Goal: Task Accomplishment & Management: Manage account settings

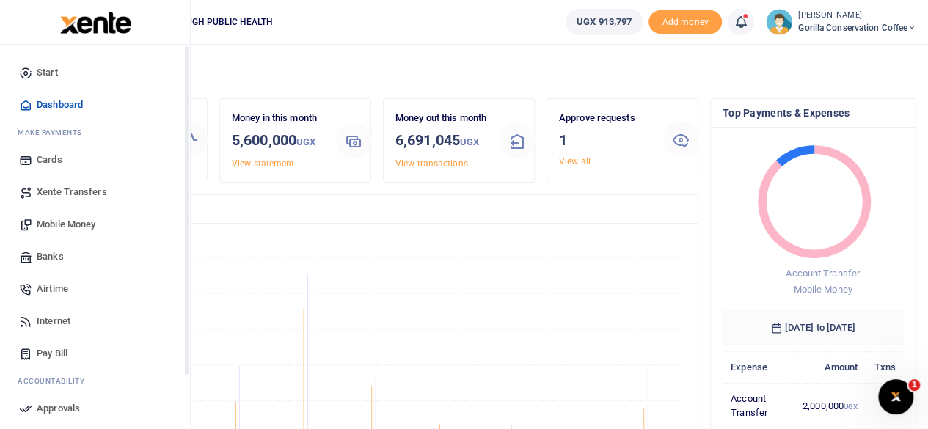
click at [51, 103] on span "Dashboard" at bounding box center [60, 105] width 46 height 15
click at [63, 323] on span "Internet" at bounding box center [54, 321] width 34 height 15
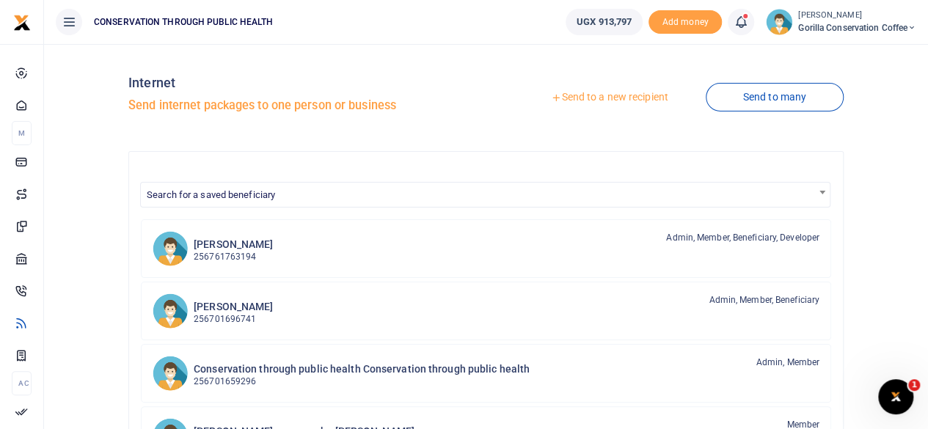
click at [634, 94] on link "Send to a new recipient" at bounding box center [608, 97] width 191 height 26
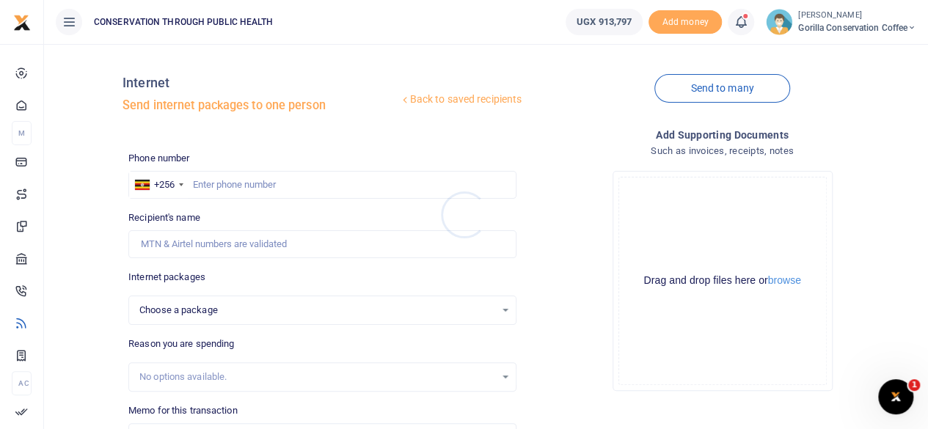
click at [300, 180] on div at bounding box center [464, 214] width 928 height 429
click at [289, 186] on input "text" at bounding box center [322, 185] width 388 height 28
type input "0779919850"
select select
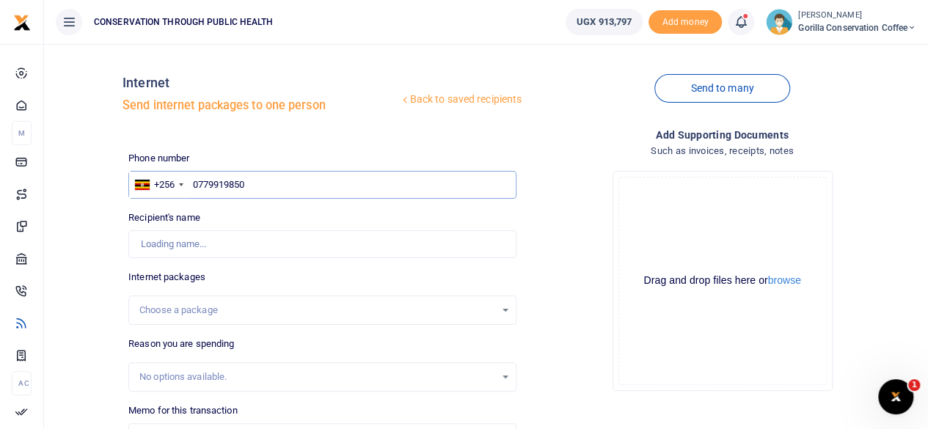
type input "[PERSON_NAME]"
type input "0779919850"
click at [286, 315] on div "Choose a package" at bounding box center [317, 310] width 356 height 15
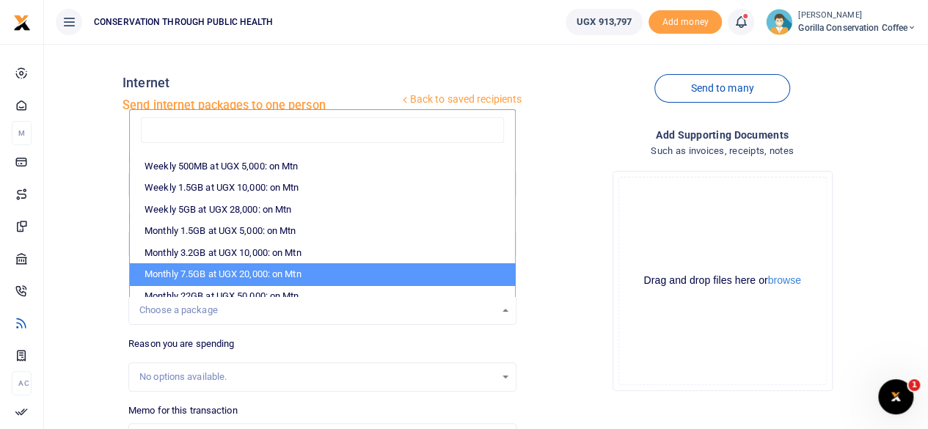
scroll to position [220, 0]
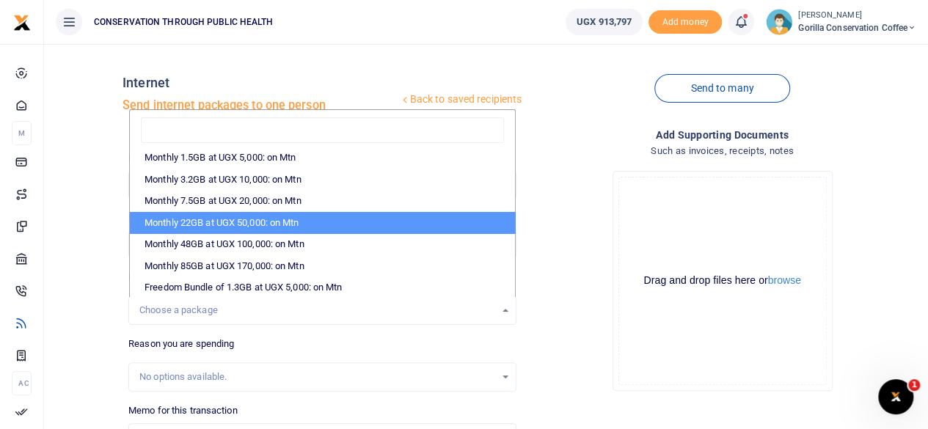
click at [301, 219] on li "Monthly 22GB at UGX 50,000: on Mtn" at bounding box center [322, 223] width 385 height 22
select select "CXpJYDqUGIMMdw3YXKilkAodr3ix5COxIAXy7MdavpbFAxMIqXt/dw=="
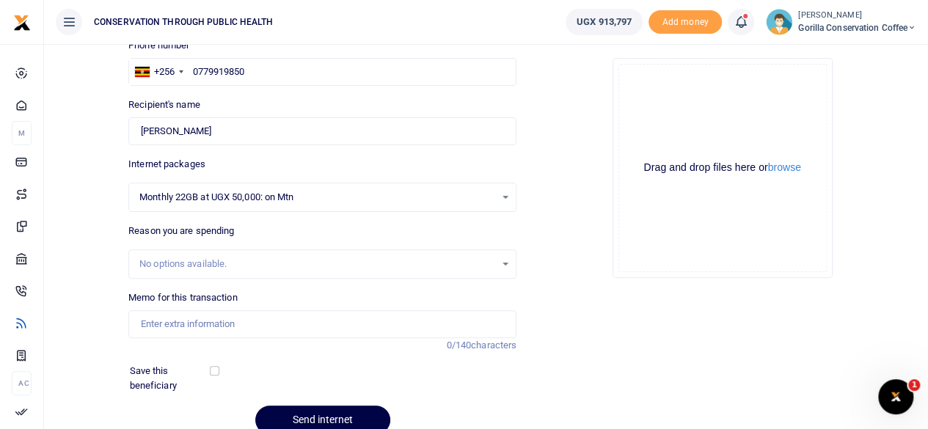
scroll to position [147, 0]
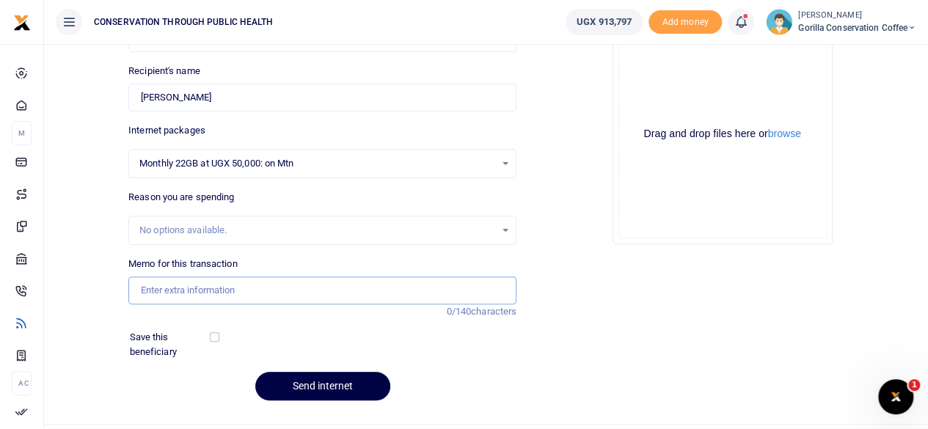
click at [302, 291] on input "Memo for this transaction" at bounding box center [322, 291] width 388 height 28
type input "I"
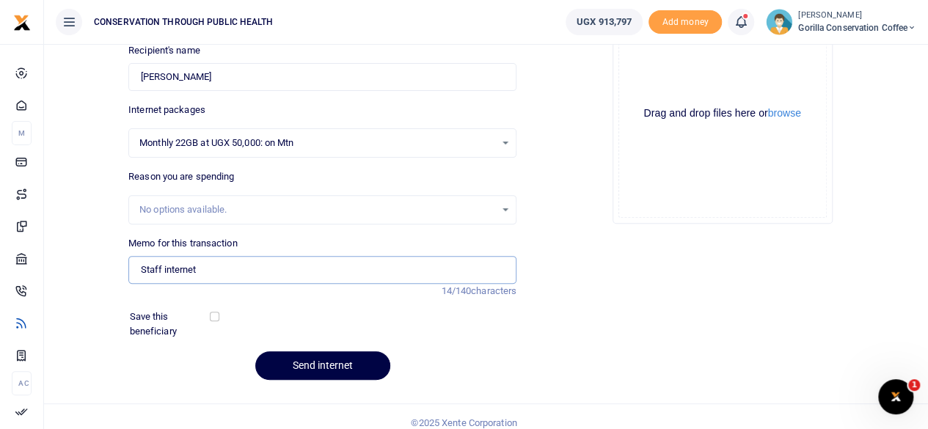
scroll to position [178, 0]
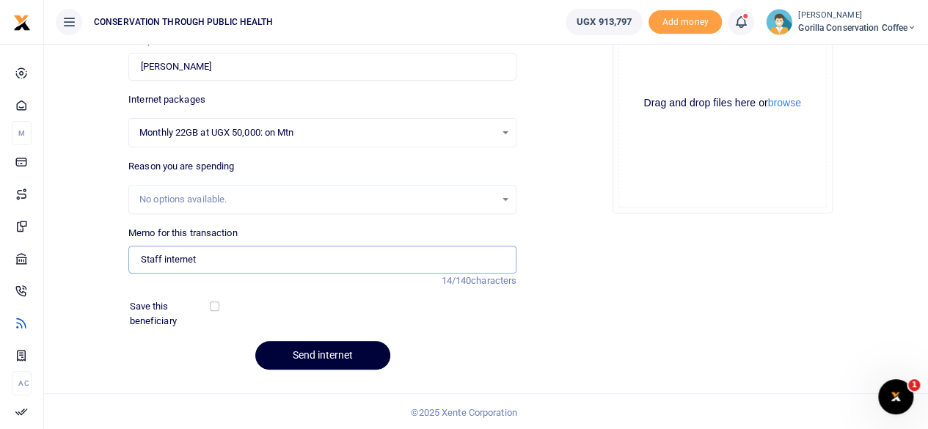
type input "Staff internet"
click at [332, 351] on button "Send internet" at bounding box center [322, 355] width 135 height 29
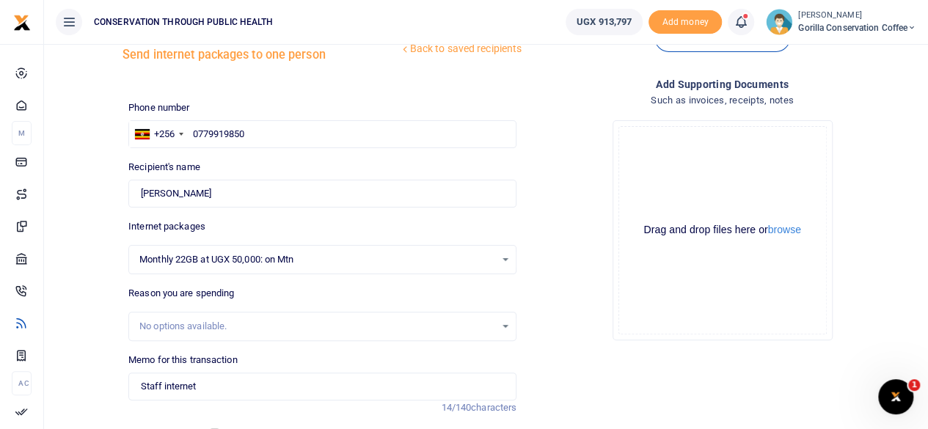
scroll to position [31, 0]
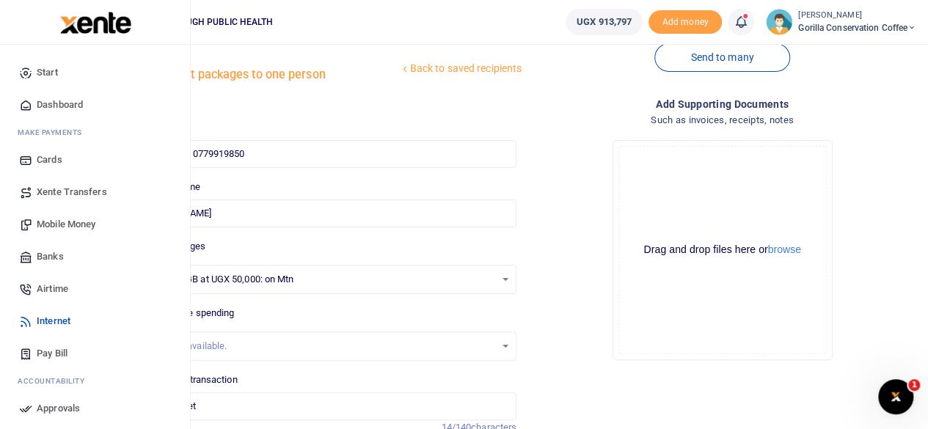
click at [78, 226] on span "Mobile Money" at bounding box center [66, 224] width 59 height 15
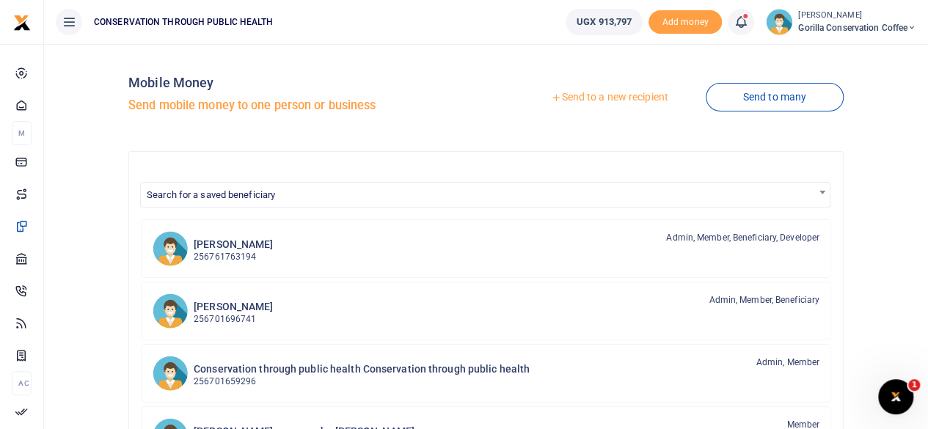
click at [582, 100] on link "Send to a new recipient" at bounding box center [608, 97] width 191 height 26
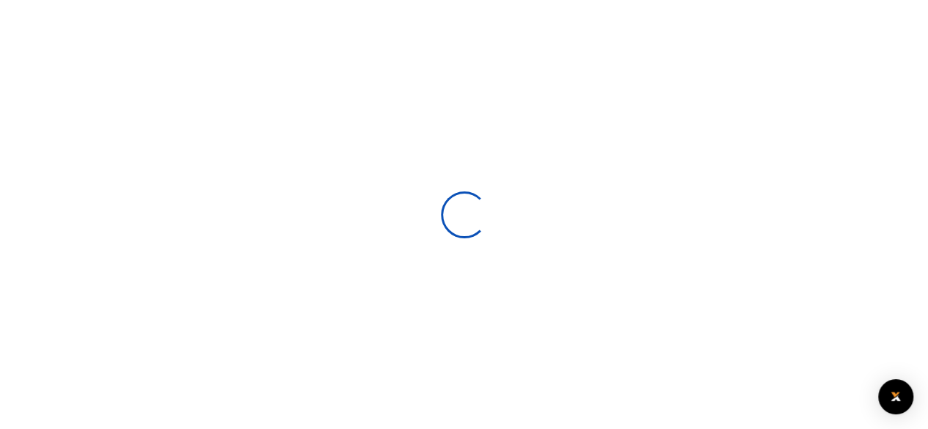
select select
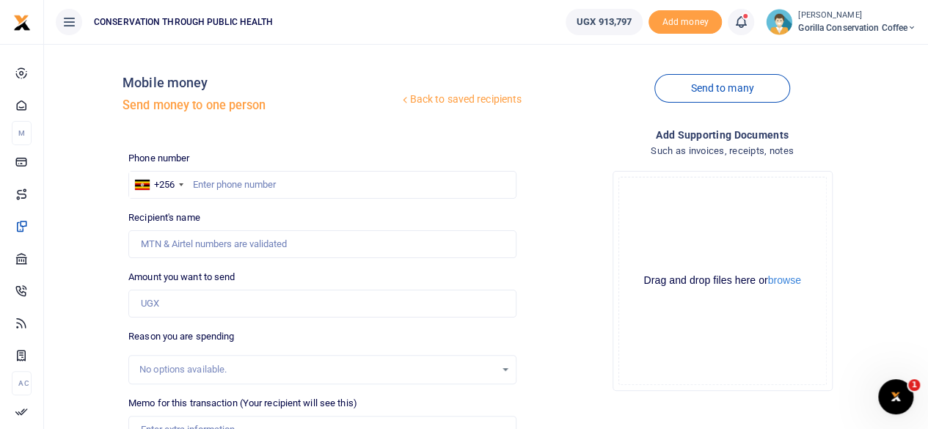
click at [255, 186] on div at bounding box center [464, 214] width 928 height 429
click at [255, 186] on input "text" at bounding box center [322, 185] width 388 height 28
type input "0779919850"
type input "[PERSON_NAME]"
type input "0779919850"
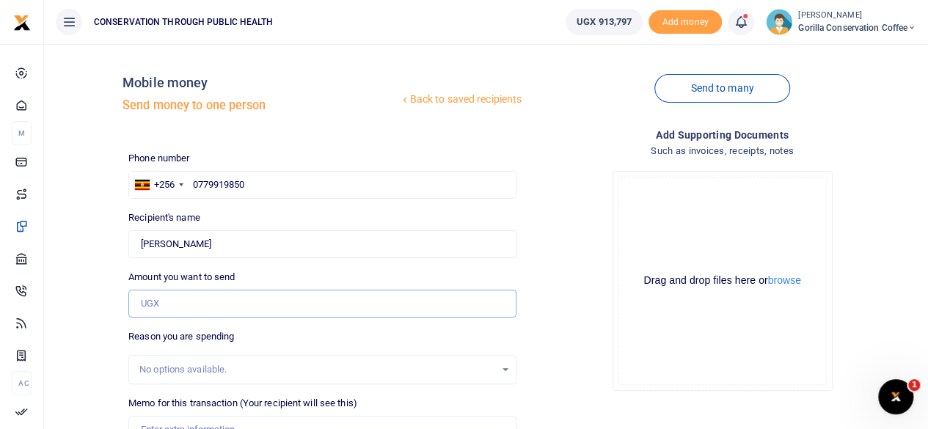
click at [290, 301] on input "Amount you want to send" at bounding box center [322, 304] width 388 height 28
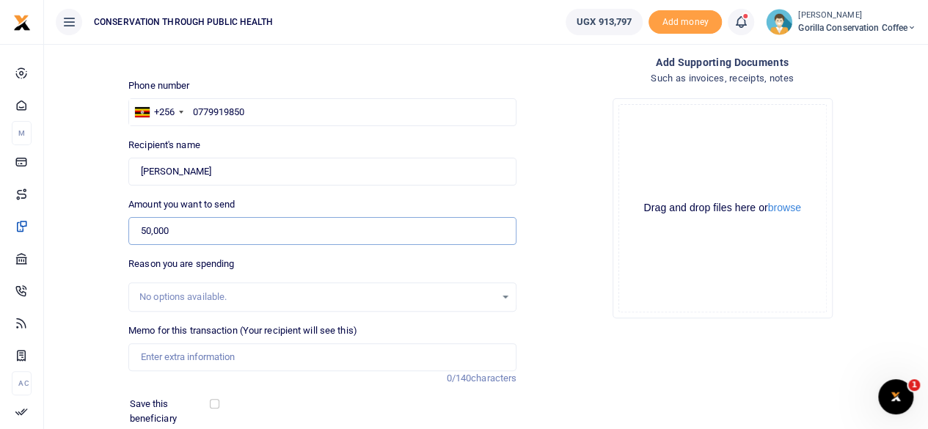
scroll to position [73, 0]
click at [285, 355] on input "Memo for this transaction (Your recipient will see this)" at bounding box center [322, 357] width 388 height 28
click at [510, 203] on div "Amount you want to send 50,000 Amount is required." at bounding box center [322, 221] width 388 height 48
click at [238, 224] on input "50,000" at bounding box center [322, 230] width 388 height 28
type input "5"
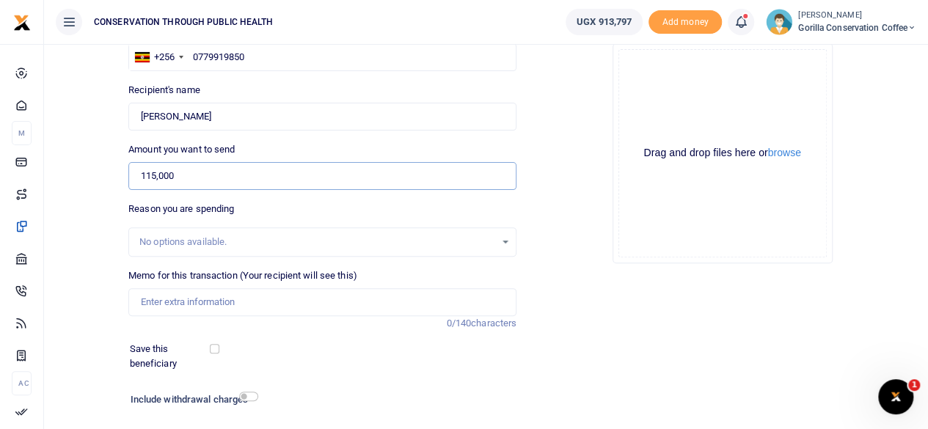
scroll to position [147, 0]
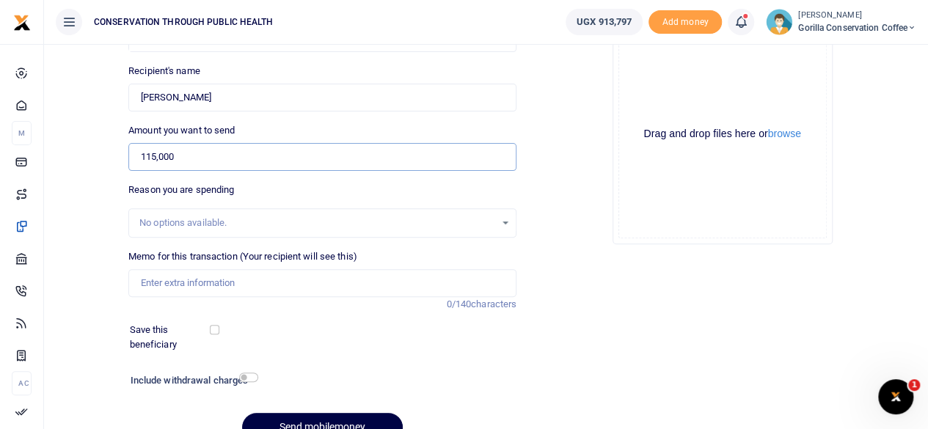
type input "115,000"
click at [206, 290] on input "Memo for this transaction (Your recipient will see this)" at bounding box center [322, 283] width 388 height 28
drag, startPoint x: 247, startPoint y: 281, endPoint x: 239, endPoint y: 282, distance: 8.2
click at [239, 282] on input "in" at bounding box center [322, 283] width 388 height 28
type input "i"
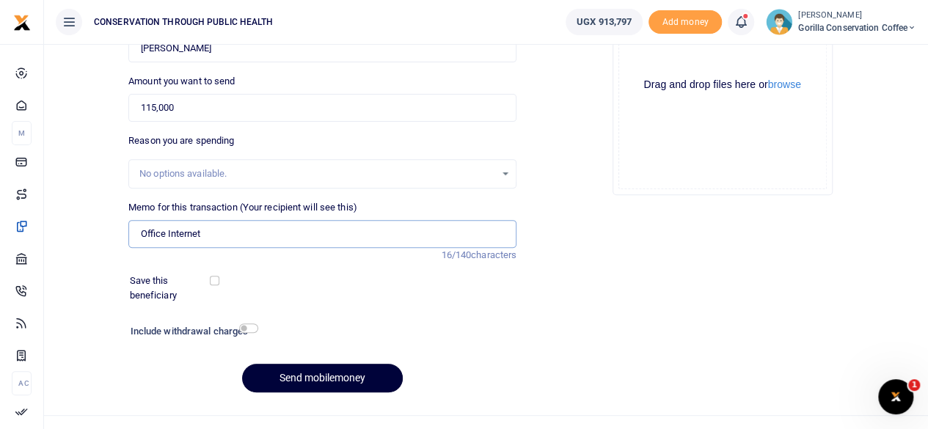
scroll to position [219, 0]
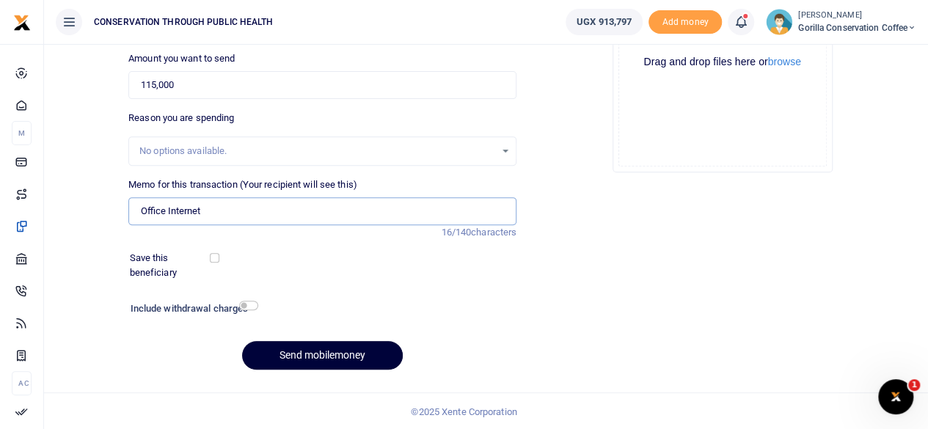
type input "Office Internet"
click at [293, 346] on button "Send mobilemoney" at bounding box center [322, 355] width 161 height 29
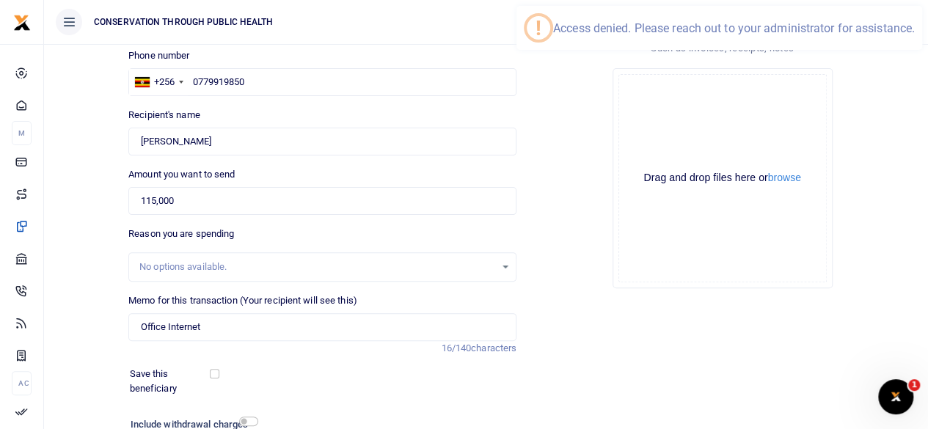
scroll to position [0, 0]
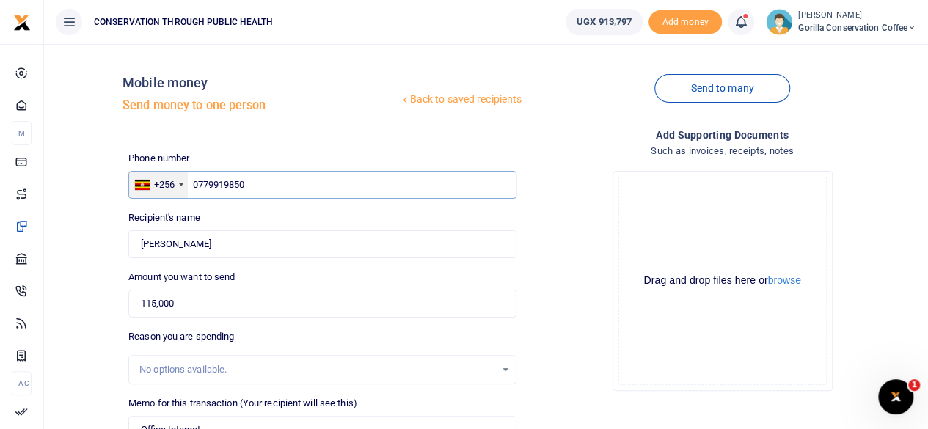
drag, startPoint x: 409, startPoint y: 177, endPoint x: 166, endPoint y: 191, distance: 243.3
click at [166, 191] on div "+256 Uganda +256 0779919850" at bounding box center [322, 185] width 388 height 28
drag, startPoint x: 258, startPoint y: 309, endPoint x: 80, endPoint y: 311, distance: 178.3
click at [80, 311] on div "Back to saved recipients Mobile money Send money to one person Send to many Pho…" at bounding box center [486, 328] width 872 height 544
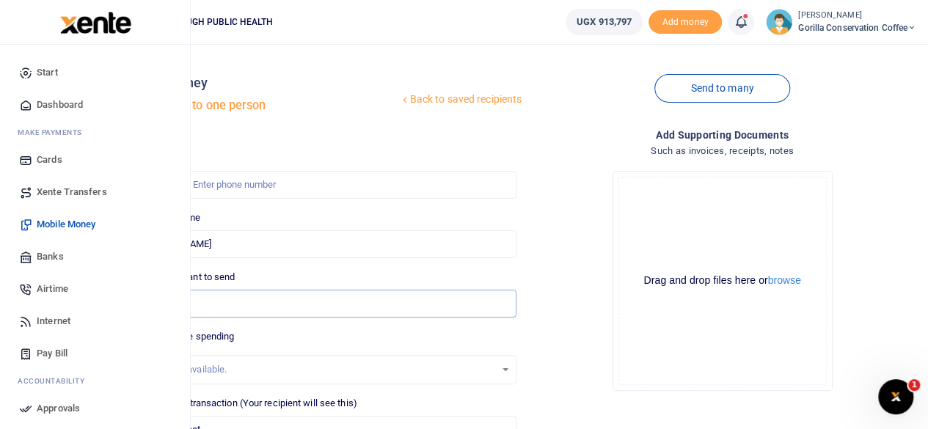
type input "0"
click at [54, 100] on span "Dashboard" at bounding box center [60, 105] width 46 height 15
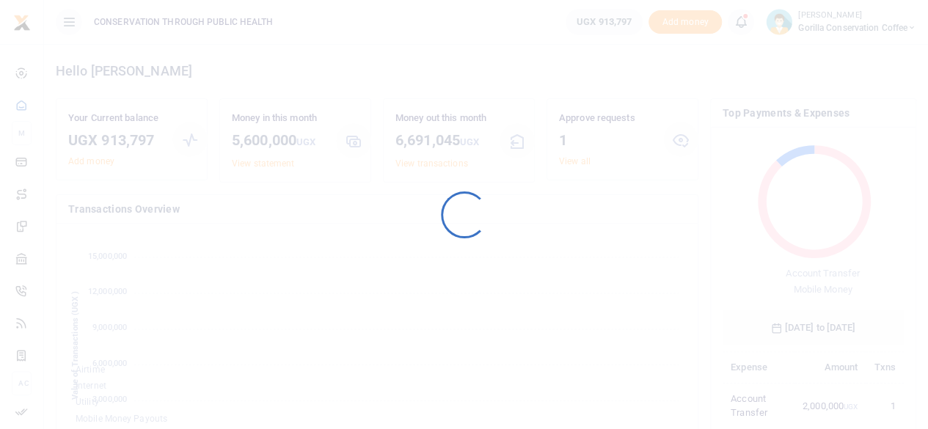
scroll to position [12, 12]
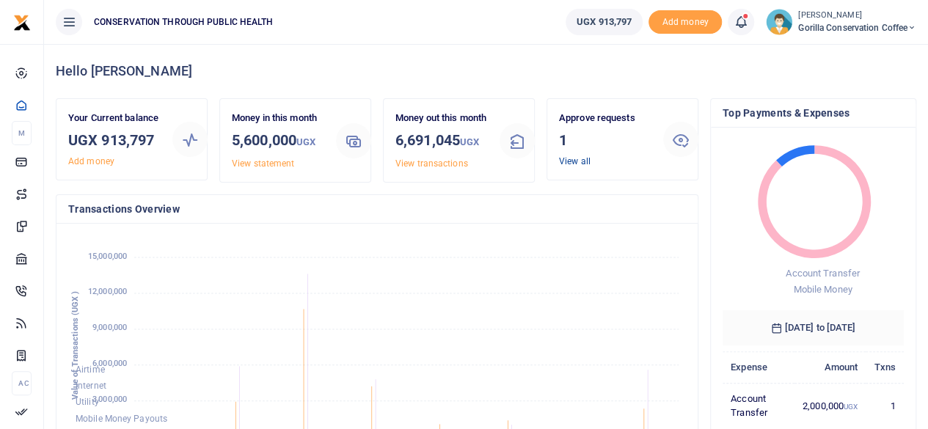
click at [569, 159] on link "View all" at bounding box center [575, 161] width 32 height 10
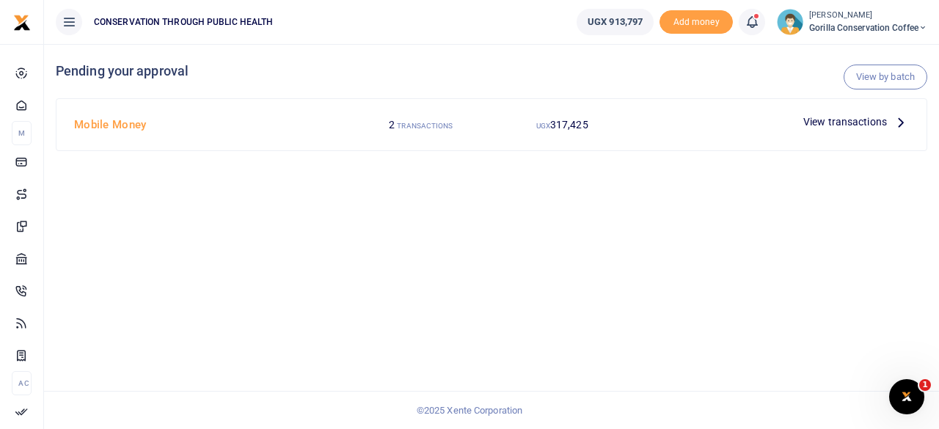
click at [902, 120] on icon at bounding box center [901, 122] width 16 height 16
click at [901, 122] on icon at bounding box center [901, 122] width 16 height 16
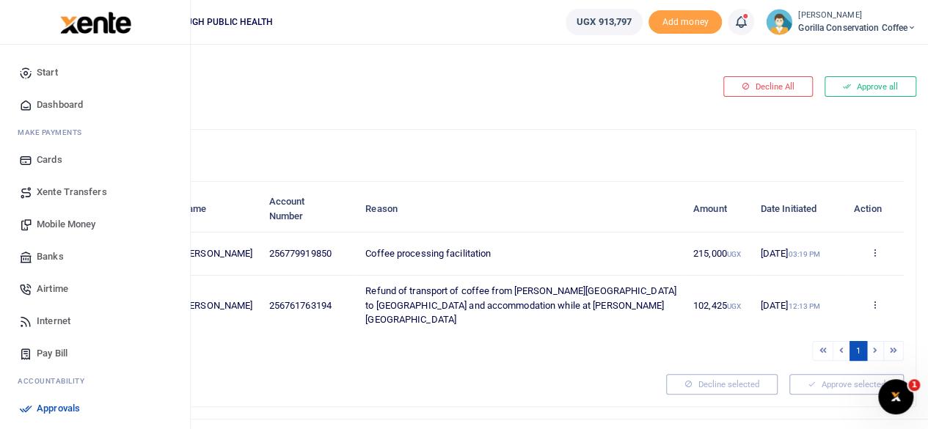
click at [62, 348] on span "Pay Bill" at bounding box center [52, 353] width 31 height 15
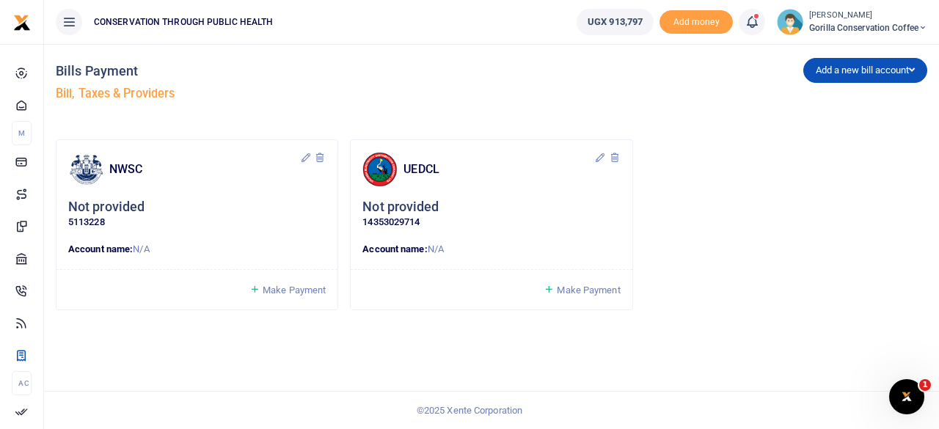
click at [122, 206] on h5 "Not provided" at bounding box center [106, 207] width 76 height 17
click at [102, 255] on strong "Account name:" at bounding box center [100, 249] width 65 height 11
drag, startPoint x: 158, startPoint y: 329, endPoint x: 183, endPoint y: 315, distance: 29.6
click at [159, 328] on div "NWSC Not provided 5113228 Account name: N/A Make Payment UEDCL" at bounding box center [491, 237] width 871 height 197
click at [318, 154] on icon at bounding box center [320, 158] width 12 height 12
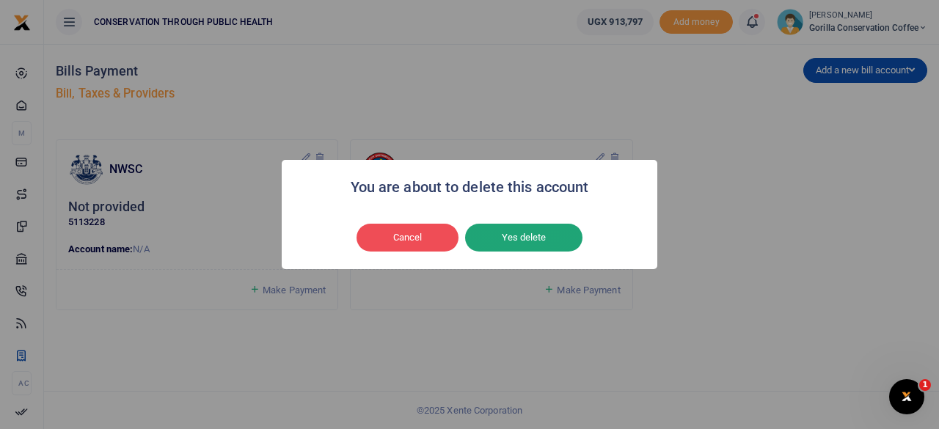
click at [522, 235] on button "Yes delete" at bounding box center [523, 238] width 117 height 28
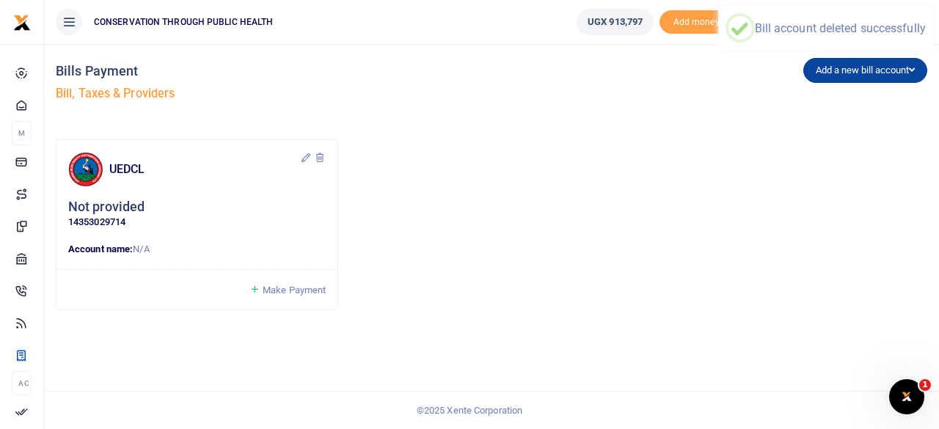
click at [814, 69] on button "Add a new bill account" at bounding box center [865, 70] width 124 height 25
click at [829, 117] on link "NWSC" at bounding box center [862, 122] width 116 height 21
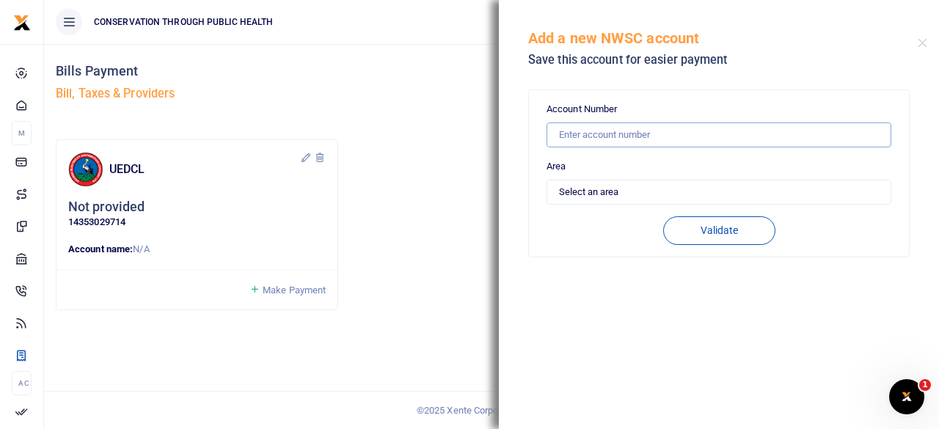
click at [638, 133] on input "text" at bounding box center [719, 135] width 345 height 25
type input "5113228"
click at [651, 183] on select "Select an area Kampala Iganga Jinja Lugazi Others" at bounding box center [719, 192] width 345 height 25
select select "OTHERS"
click at [547, 180] on select "Select an area Kampala Iganga Jinja Lugazi Others" at bounding box center [719, 192] width 345 height 25
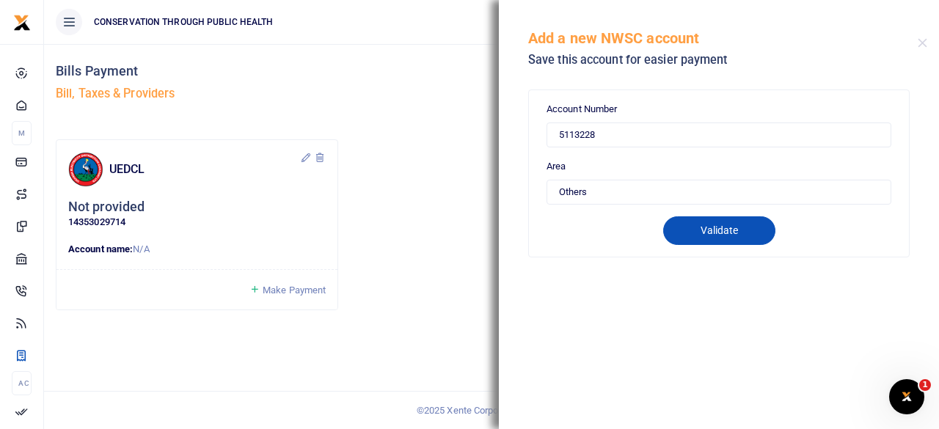
click at [693, 231] on button "Validate" at bounding box center [719, 230] width 112 height 29
type input "5113228"
type input "[PERSON_NAME]"
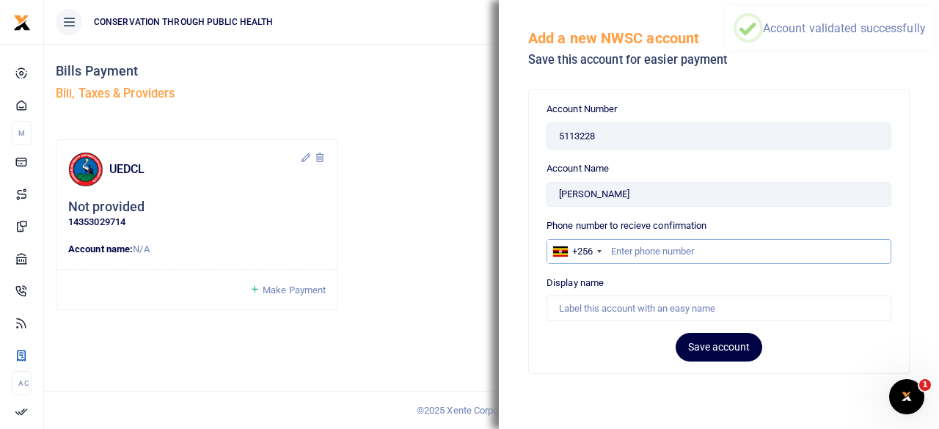
click at [781, 247] on input "text" at bounding box center [719, 251] width 345 height 25
type input "0786358081"
click at [672, 301] on input "Account Name" at bounding box center [719, 308] width 345 height 25
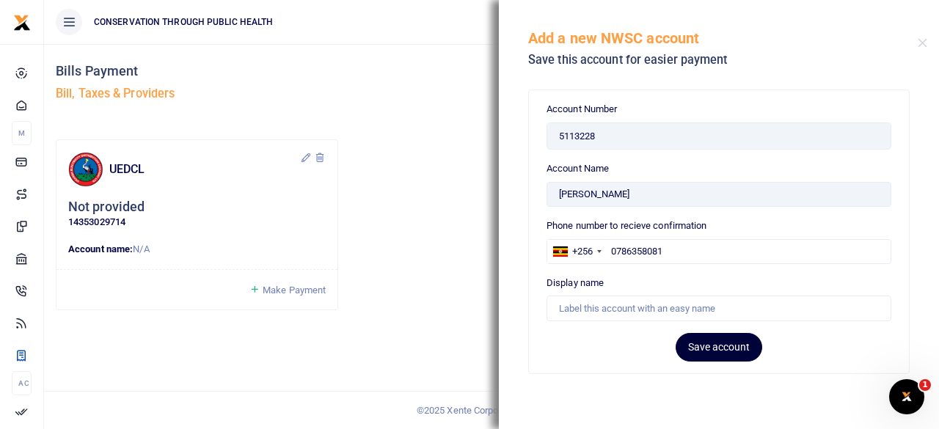
click at [701, 348] on button "Save account" at bounding box center [719, 347] width 87 height 29
click at [686, 304] on input "Account Name" at bounding box center [719, 308] width 345 height 25
type input "[PERSON_NAME]"
click at [703, 346] on button "Save account" at bounding box center [719, 347] width 87 height 29
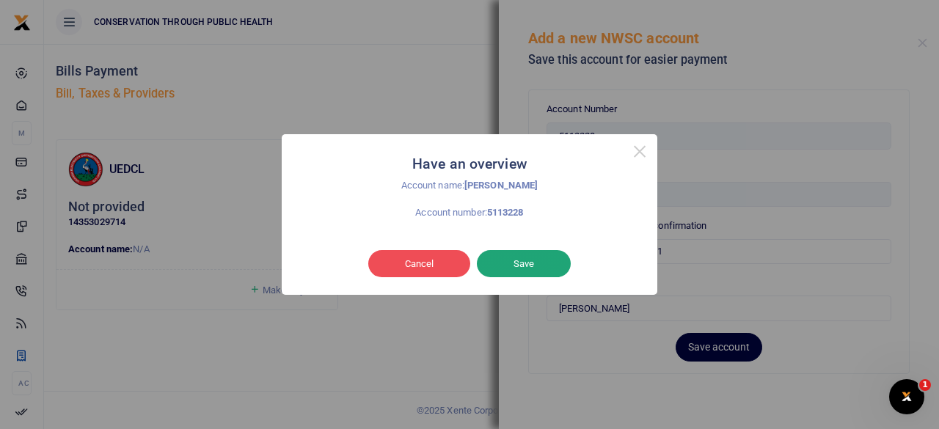
click at [513, 263] on button "Save" at bounding box center [524, 264] width 94 height 28
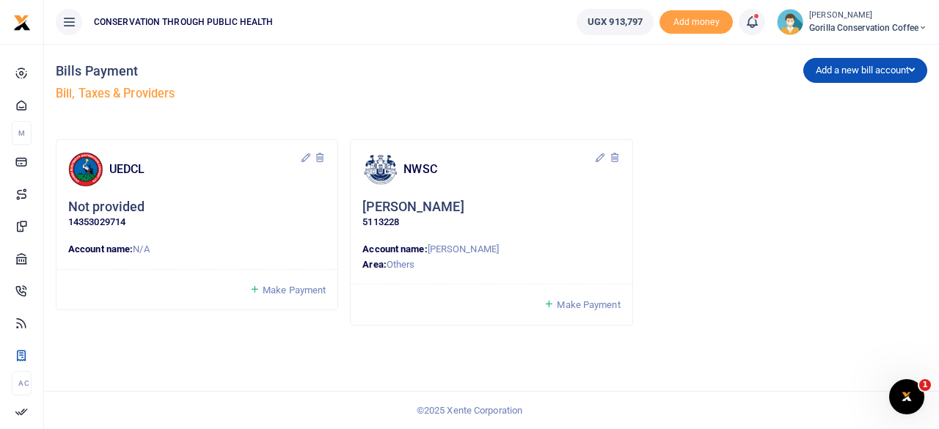
click at [555, 305] on link "Make Payment" at bounding box center [582, 304] width 76 height 17
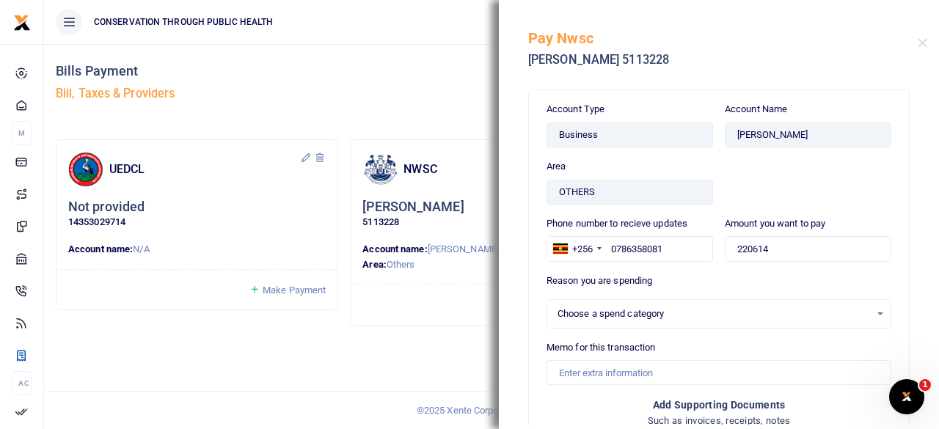
select select
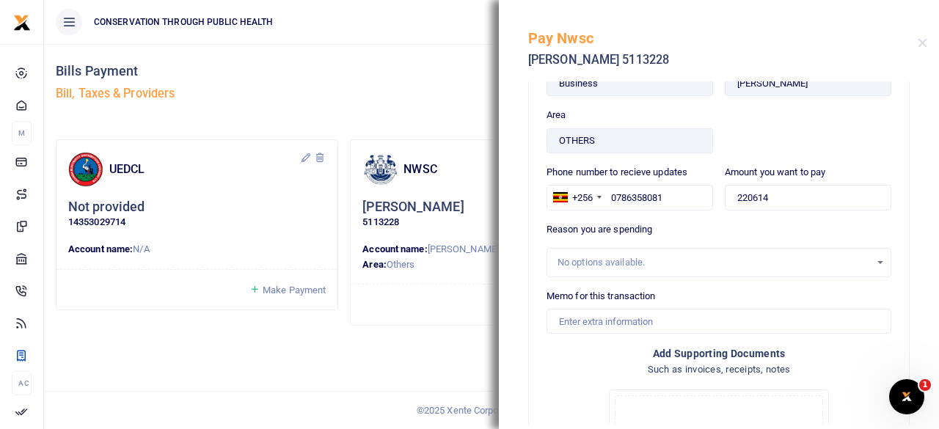
scroll to position [73, 0]
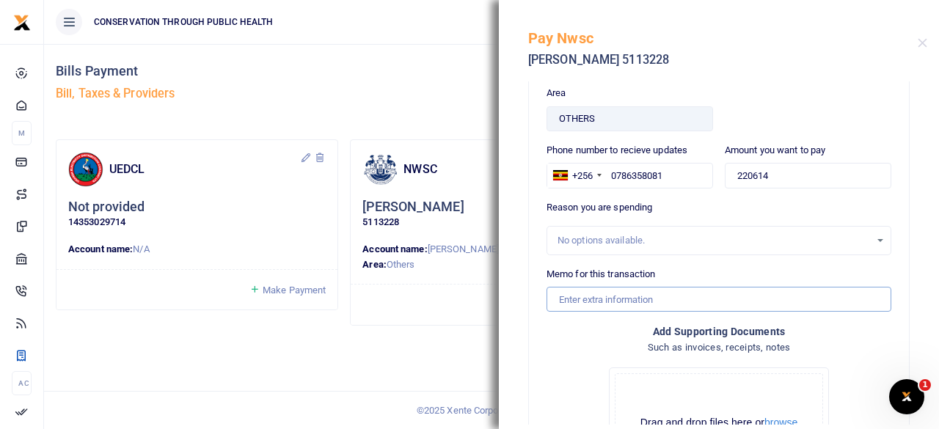
click at [687, 297] on input "Memo for this transaction" at bounding box center [719, 299] width 345 height 25
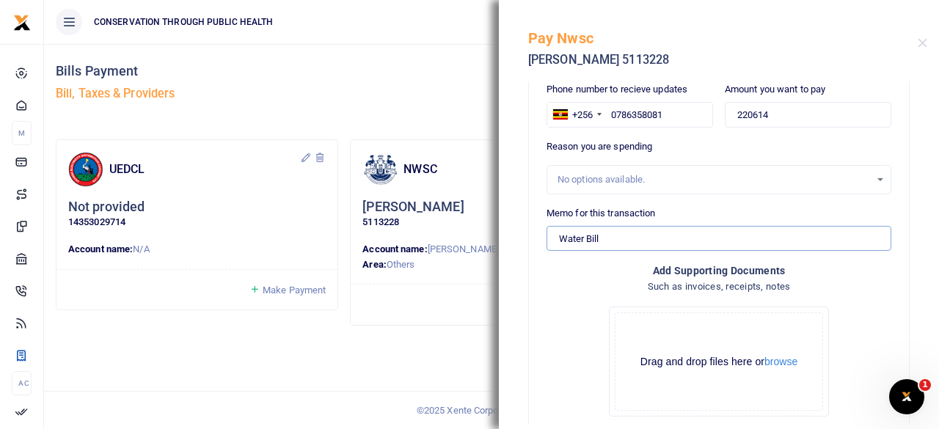
scroll to position [211, 0]
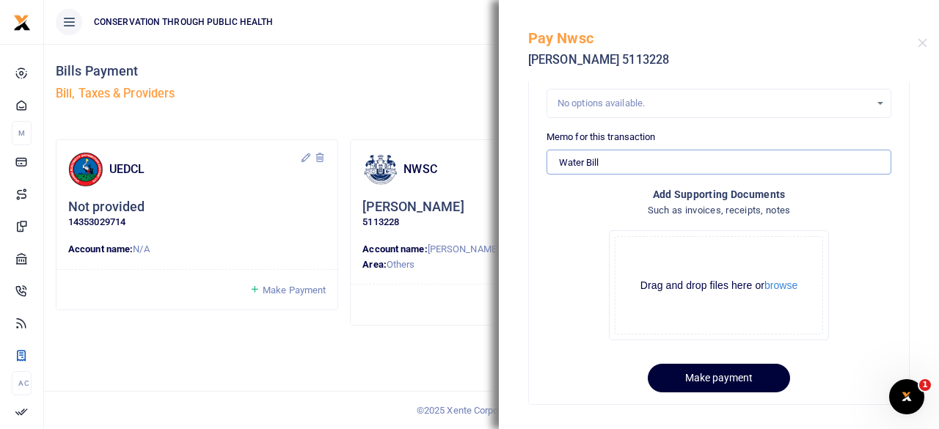
type input "Water Bill"
click at [719, 378] on button "Make payment" at bounding box center [719, 378] width 142 height 29
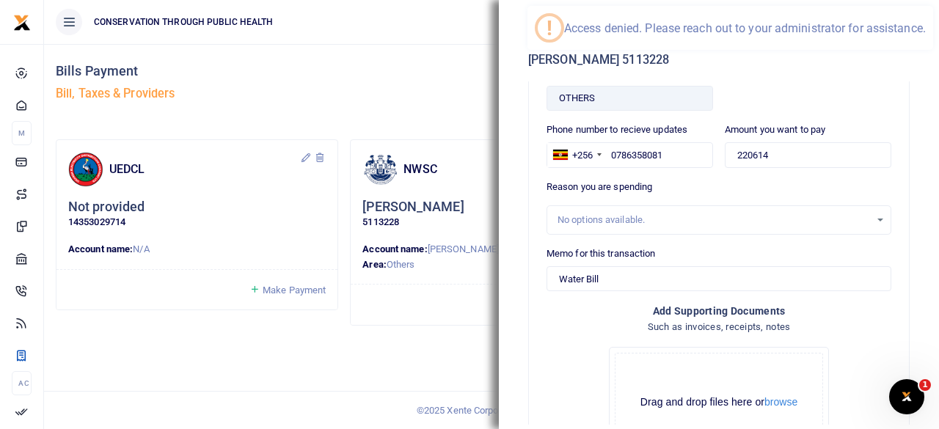
scroll to position [0, 0]
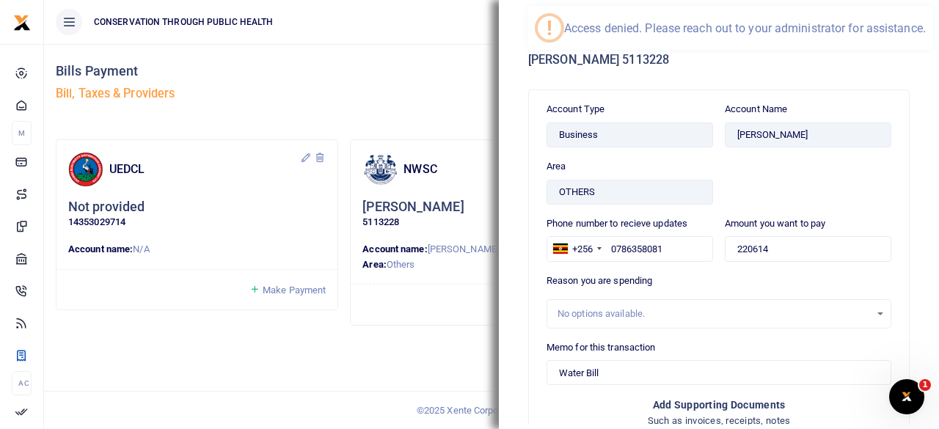
click at [282, 370] on div "Bills Payment Bill, Taxes & Providers Add a new bill account UEDCL NWSC URA KCC…" at bounding box center [491, 236] width 895 height 385
